Goal: Information Seeking & Learning: Learn about a topic

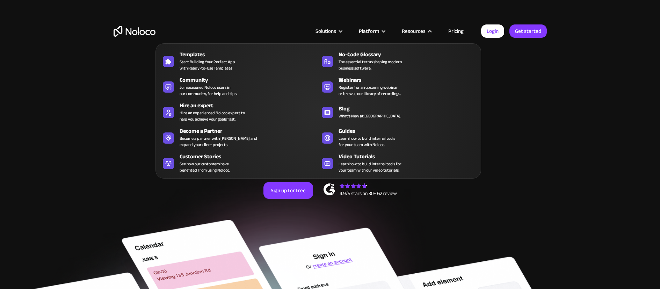
click at [463, 34] on nav "Templates Start Building Your Perfect App with Ready-to-Use Templates No-Code G…" at bounding box center [318, 106] width 326 height 145
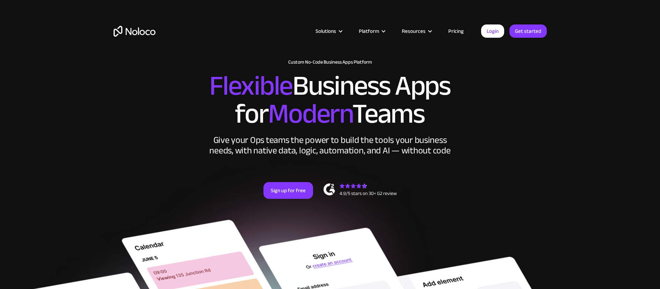
click at [460, 32] on link "Pricing" at bounding box center [456, 31] width 33 height 9
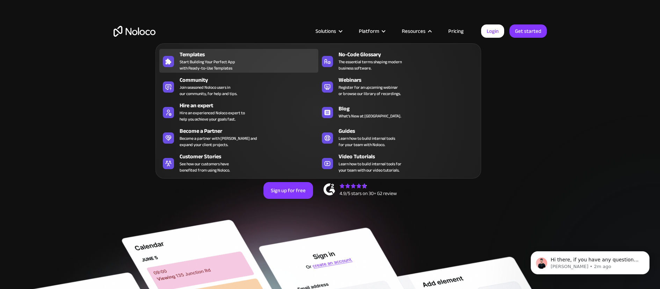
click at [221, 57] on div "Templates" at bounding box center [251, 54] width 142 height 8
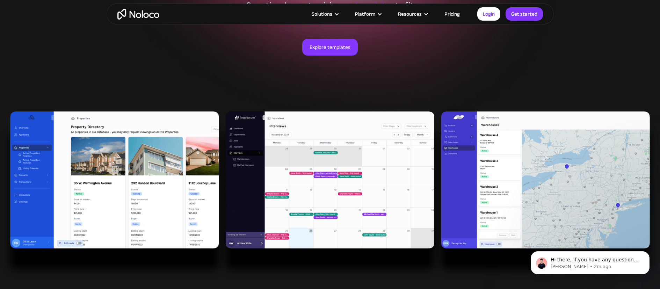
click at [317, 66] on div "Explore templates" at bounding box center [330, 55] width 433 height 69
click at [317, 53] on link "Explore templates" at bounding box center [330, 47] width 56 height 17
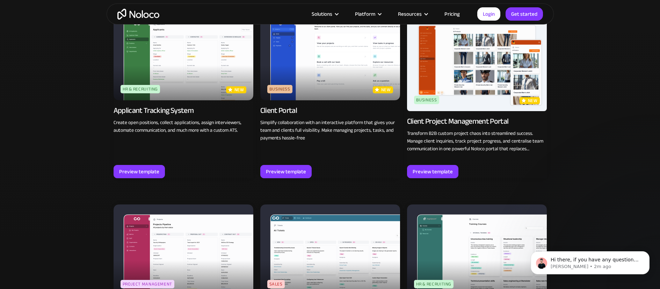
scroll to position [516, 0]
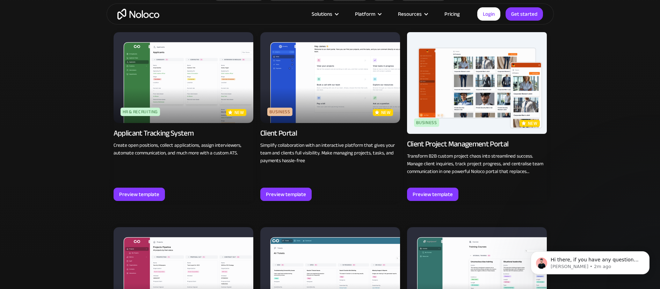
click at [345, 111] on img at bounding box center [330, 77] width 140 height 91
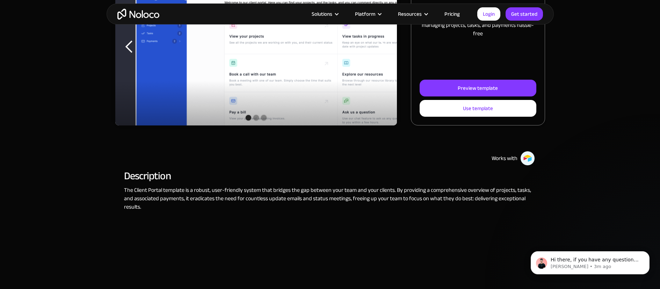
scroll to position [263, 0]
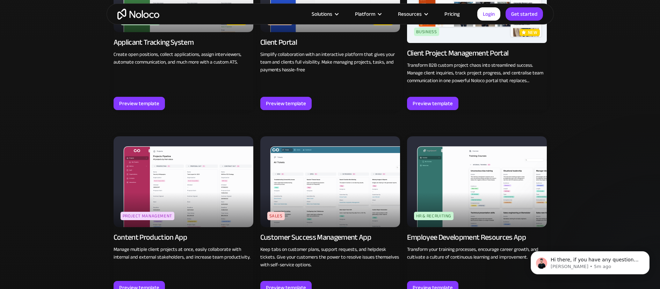
scroll to position [530, 0]
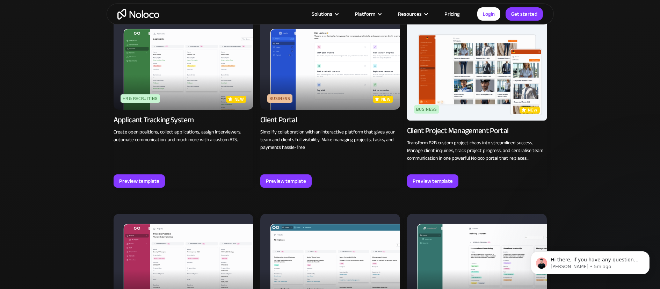
click at [274, 103] on img at bounding box center [330, 64] width 140 height 91
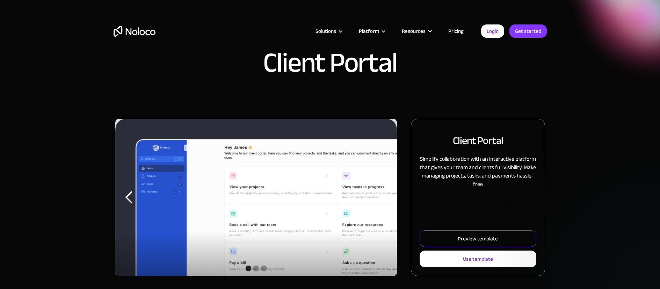
click at [443, 232] on link "Preview template" at bounding box center [478, 238] width 116 height 17
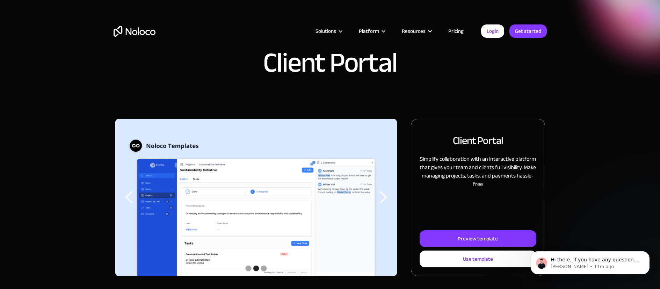
click at [533, 73] on div "Client Portal" at bounding box center [330, 66] width 433 height 35
